Goal: Navigation & Orientation: Find specific page/section

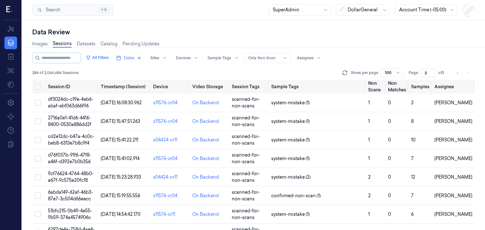
click at [120, 36] on div "Data Review" at bounding box center [253, 32] width 442 height 9
click at [121, 39] on div "Images Sessions Datasets Catalog Pending Updates" at bounding box center [95, 45] width 127 height 16
click at [377, 62] on div "All Filters Dates Sites Devices Sample Tags Alert Type Only Non Scan Assignee" at bounding box center [253, 58] width 442 height 11
drag, startPoint x: 377, startPoint y: 62, endPoint x: 372, endPoint y: 62, distance: 4.8
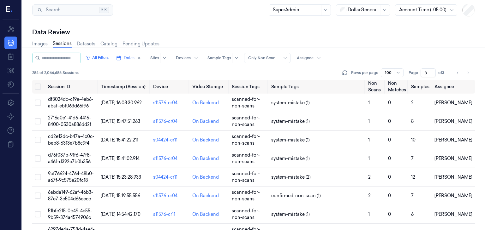
click at [372, 62] on div "All Filters Dates Sites Devices Sample Tags Alert Type Only Non Scan Assignee" at bounding box center [253, 58] width 442 height 11
click at [367, 56] on div "All Filters Dates Sites Devices Sample Tags Alert Type Only Non Scan Assignee" at bounding box center [253, 58] width 442 height 11
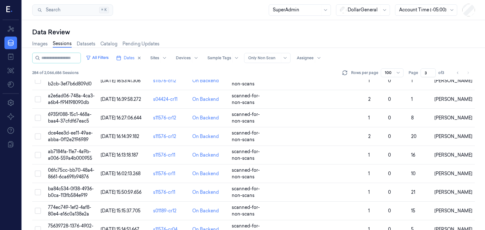
scroll to position [1426, 0]
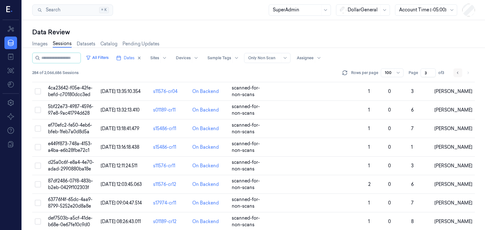
click at [460, 72] on button "Go to previous page" at bounding box center [457, 72] width 9 height 9
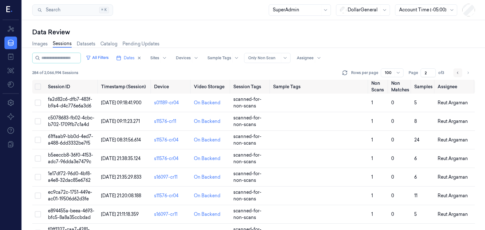
click at [460, 72] on button "Go to previous page" at bounding box center [457, 72] width 9 height 9
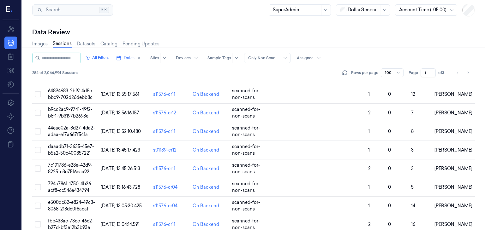
scroll to position [1580, 0]
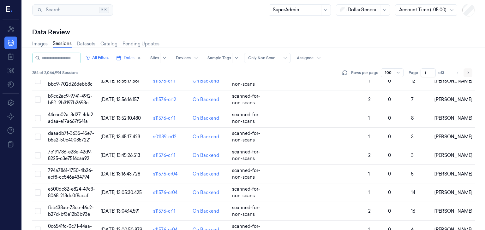
click at [466, 73] on icon "Go to next page" at bounding box center [468, 72] width 4 height 5
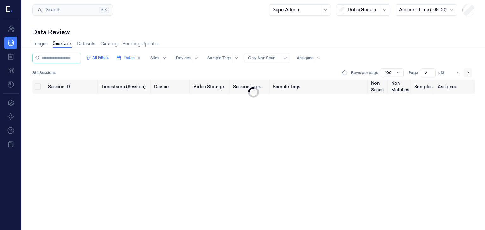
click at [466, 73] on icon "Go to next page" at bounding box center [468, 72] width 4 height 5
type input "3"
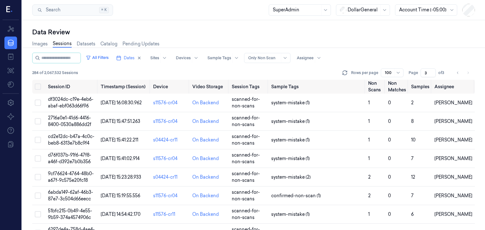
click at [467, 54] on div "All Filters Dates Sites Devices Sample Tags Alert Type Only Non Scan Assignee" at bounding box center [253, 58] width 442 height 11
click at [481, 55] on div "Data Review Images Sessions Datasets Catalog Pending Updates All Filters Dates …" at bounding box center [253, 125] width 462 height 210
click at [484, 52] on div "Data Review Images Sessions Datasets Catalog Pending Updates All Filters Dates …" at bounding box center [253, 125] width 462 height 210
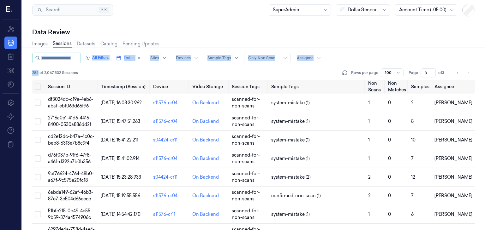
click at [484, 54] on div "Data Review Images Sessions Datasets Catalog Pending Updates All Filters Dates …" at bounding box center [253, 125] width 462 height 210
